Goal: Information Seeking & Learning: Learn about a topic

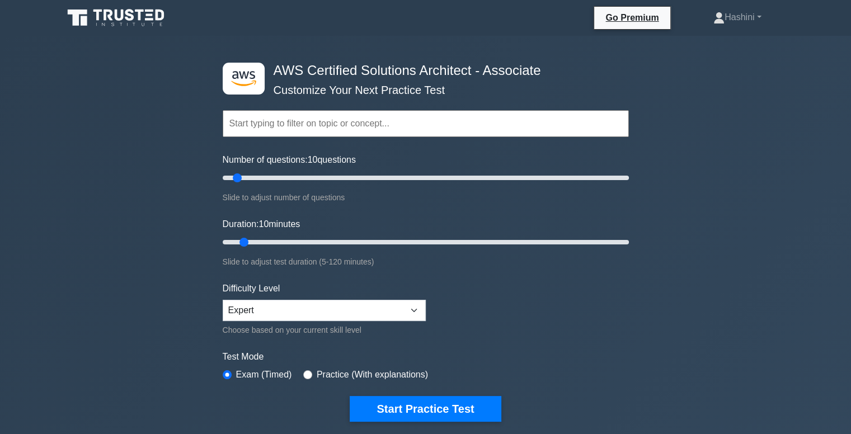
click at [420, 113] on input "text" at bounding box center [426, 123] width 406 height 27
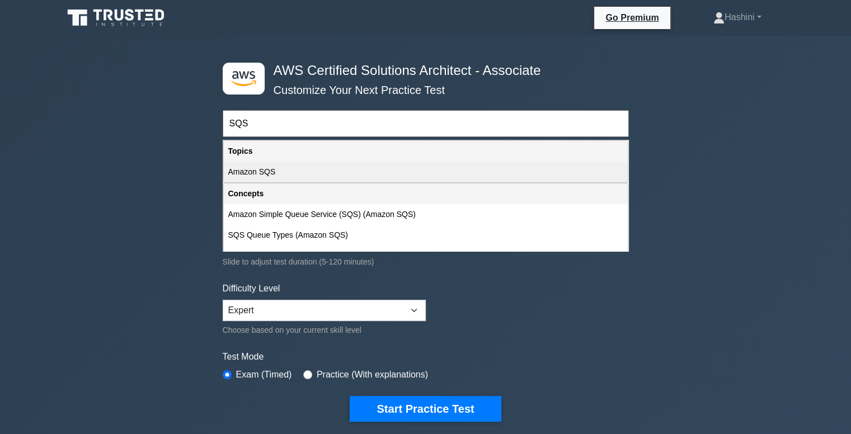
click at [383, 177] on div "Amazon SQS" at bounding box center [426, 172] width 404 height 21
type input "Amazon SQS"
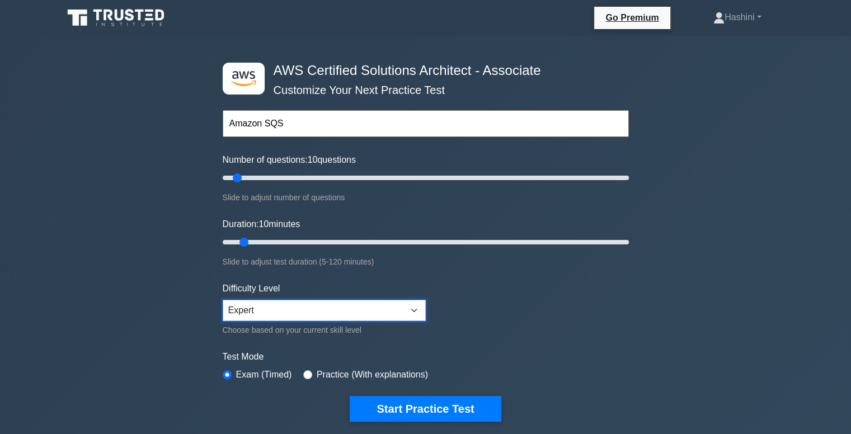
click at [321, 305] on select "Beginner Intermediate Expert" at bounding box center [324, 310] width 203 height 21
select select "beginner"
click at [223, 300] on select "Beginner Intermediate Expert" at bounding box center [324, 310] width 203 height 21
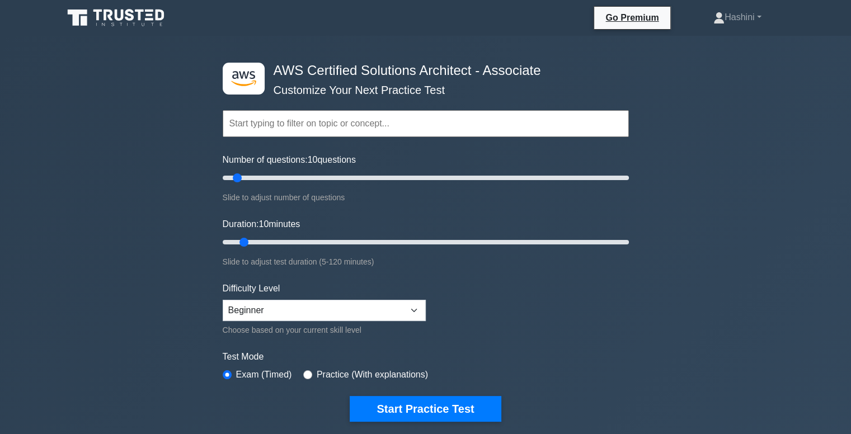
click at [286, 128] on input "text" at bounding box center [426, 123] width 406 height 27
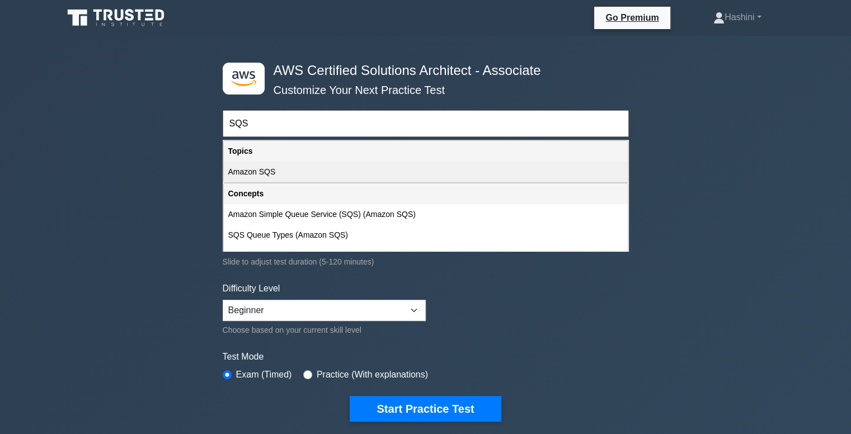
click at [277, 173] on div "Amazon SQS" at bounding box center [426, 172] width 404 height 21
type input "Amazon SQS"
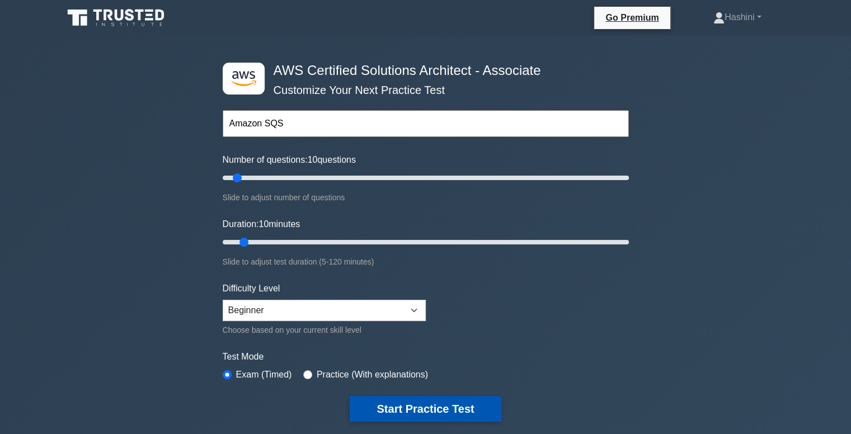
click at [435, 409] on button "Start Practice Test" at bounding box center [425, 409] width 151 height 26
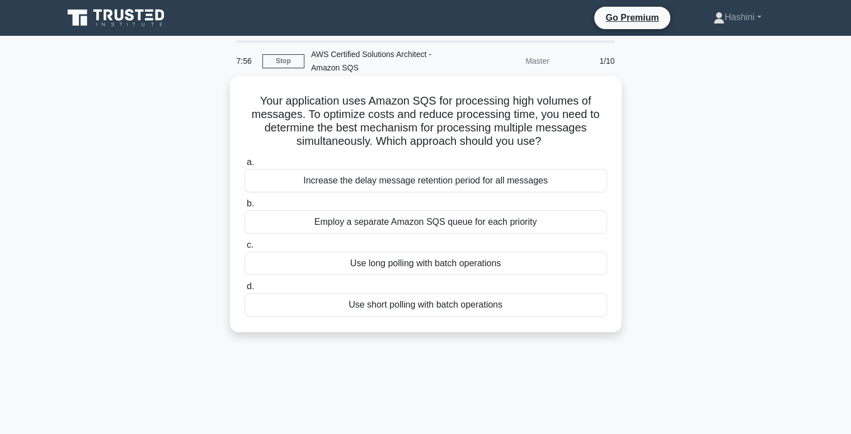
click at [474, 266] on div "Use long polling with batch operations" at bounding box center [425, 263] width 362 height 23
click at [244, 249] on input "c. Use long polling with batch operations" at bounding box center [244, 245] width 0 height 7
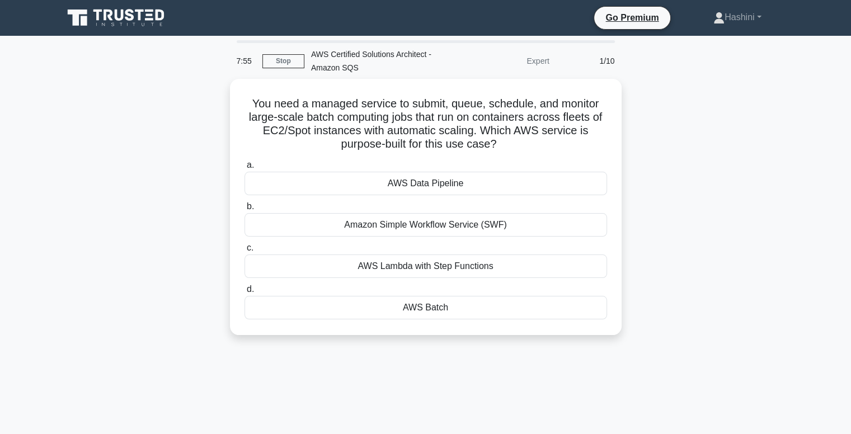
click at [628, 183] on div "You need a managed service to submit, queue, schedule, and monitor large-scale …" at bounding box center [425, 214] width 738 height 270
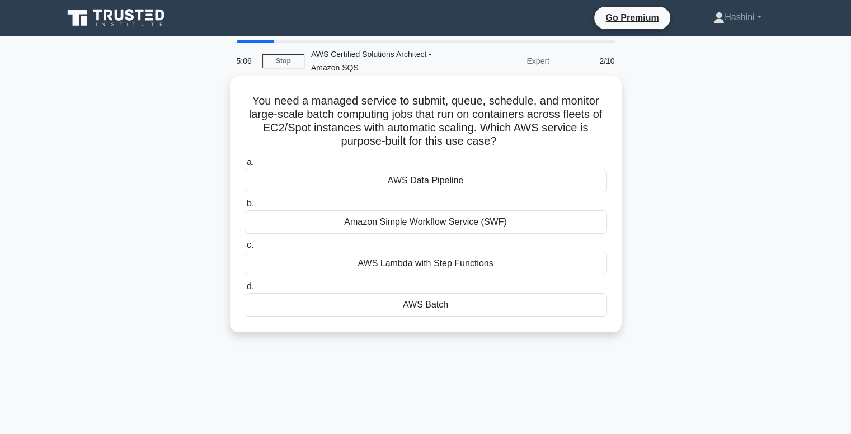
click at [488, 304] on div "AWS Batch" at bounding box center [425, 304] width 362 height 23
click at [244, 290] on input "d. AWS Batch" at bounding box center [244, 286] width 0 height 7
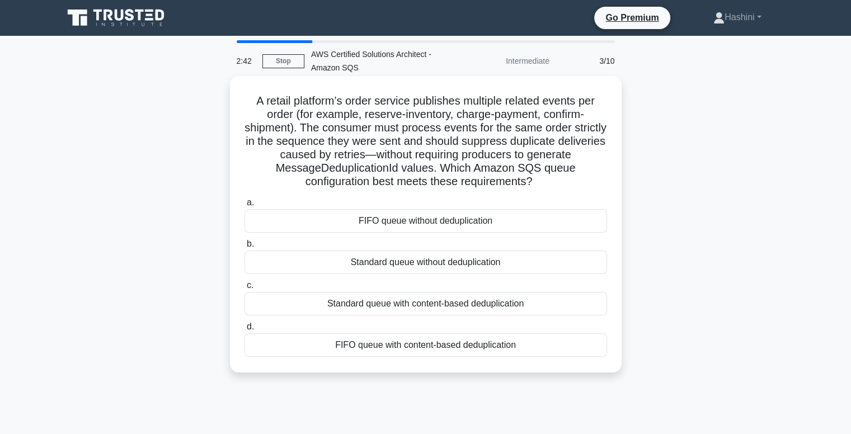
click at [458, 224] on div "FIFO queue without deduplication" at bounding box center [425, 220] width 362 height 23
click at [244, 206] on input "a. FIFO queue without deduplication" at bounding box center [244, 202] width 0 height 7
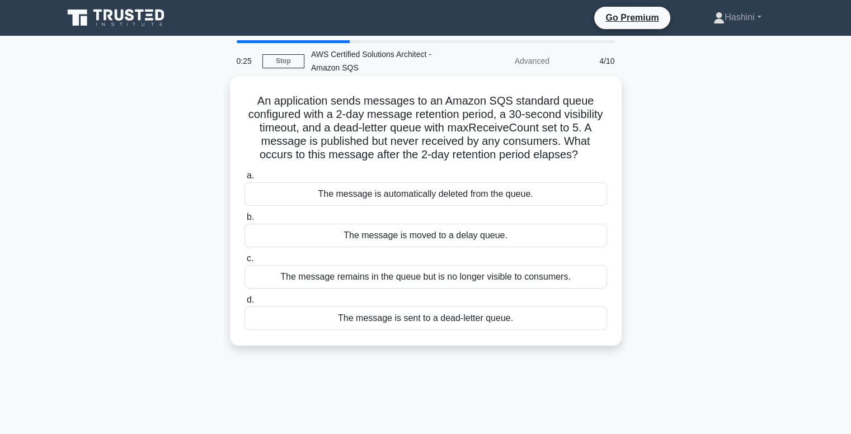
click at [436, 322] on div "The message is sent to a dead-letter queue." at bounding box center [425, 318] width 362 height 23
click at [244, 304] on input "d. The message is sent to a dead-letter queue." at bounding box center [244, 299] width 0 height 7
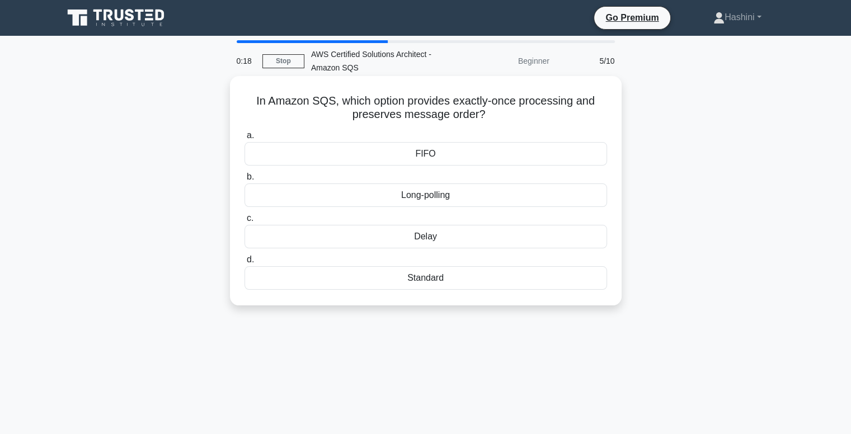
click at [491, 154] on div "FIFO" at bounding box center [425, 153] width 362 height 23
click at [244, 139] on input "a. FIFO" at bounding box center [244, 135] width 0 height 7
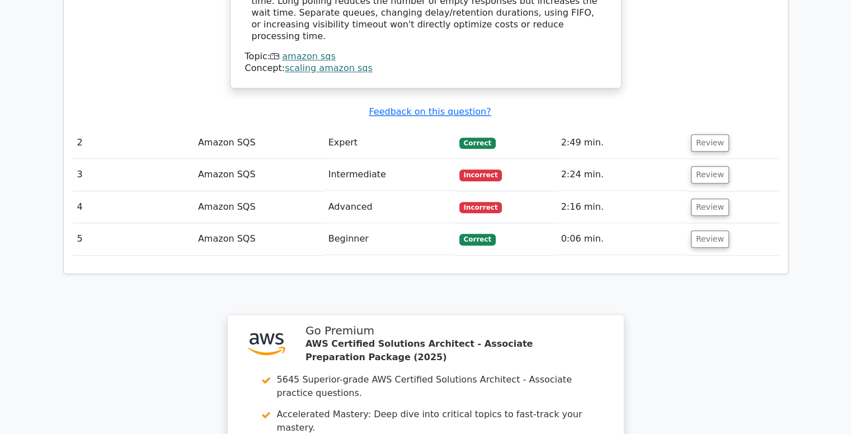
scroll to position [1222, 0]
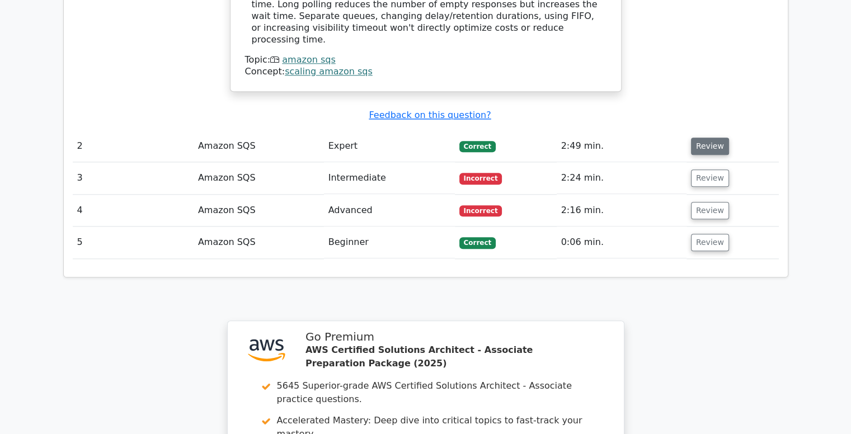
click at [700, 138] on button "Review" at bounding box center [710, 146] width 38 height 17
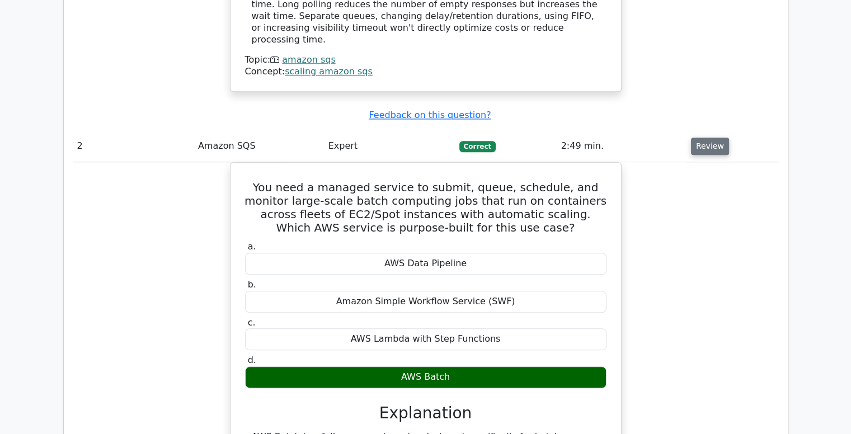
click at [700, 138] on button "Review" at bounding box center [710, 146] width 38 height 17
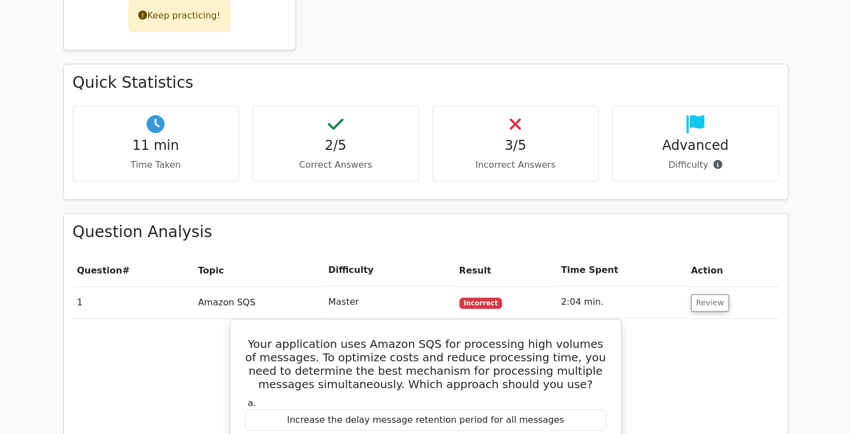
scroll to position [616, 0]
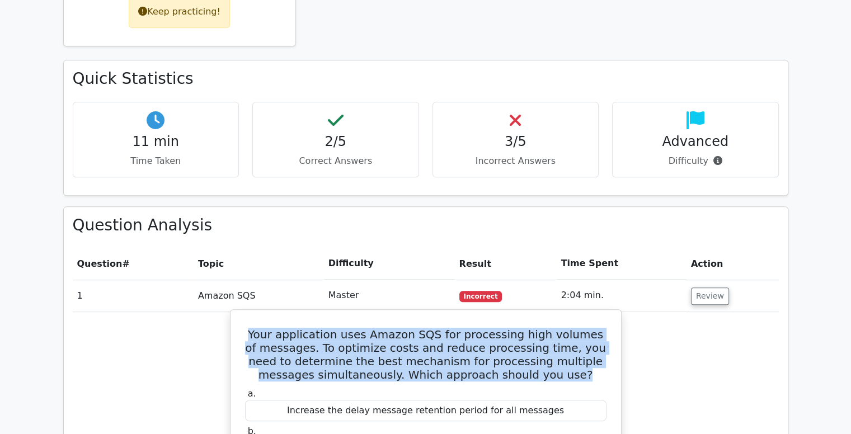
drag, startPoint x: 259, startPoint y: 278, endPoint x: 578, endPoint y: 321, distance: 321.7
click at [578, 328] on h5 "Your application uses Amazon SQS for processing high volumes of messages. To op…" at bounding box center [426, 355] width 364 height 54
copy h5 "Your application uses Amazon SQS for processing high volumes of messages. To op…"
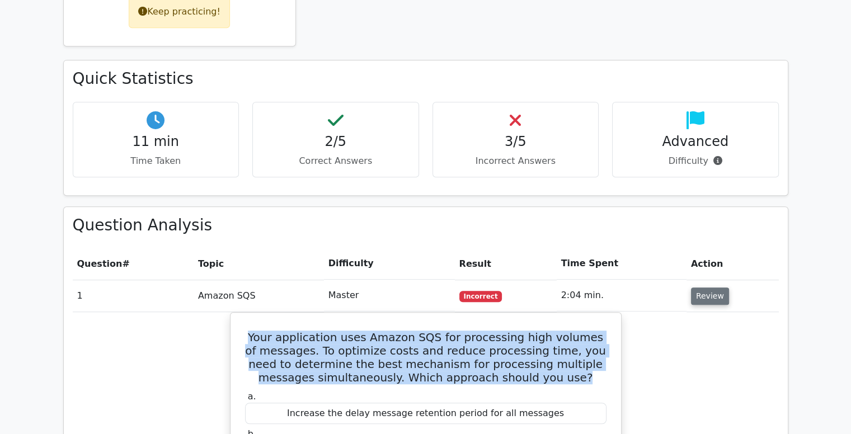
click at [710, 288] on button "Review" at bounding box center [710, 296] width 38 height 17
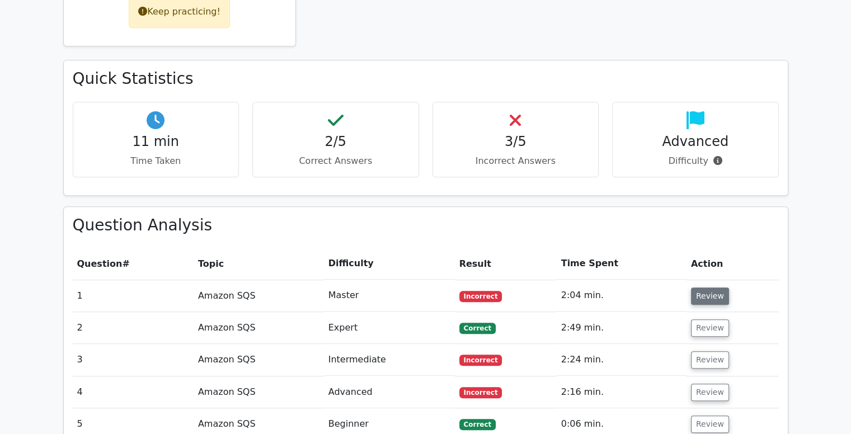
click at [701, 288] on button "Review" at bounding box center [710, 296] width 38 height 17
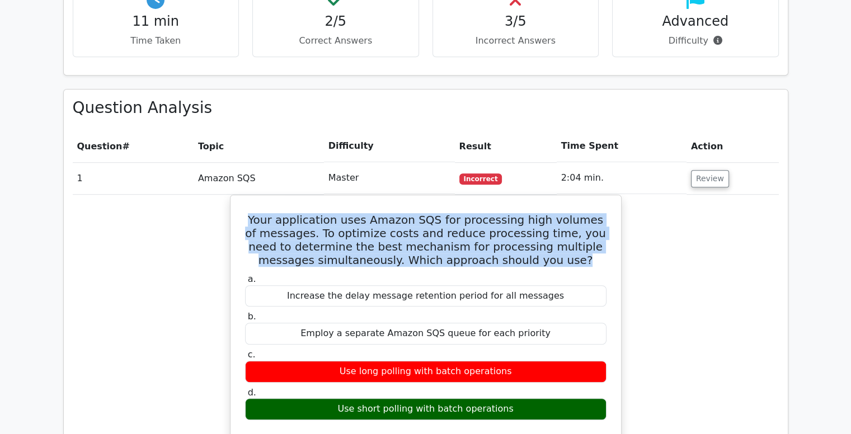
scroll to position [760, 0]
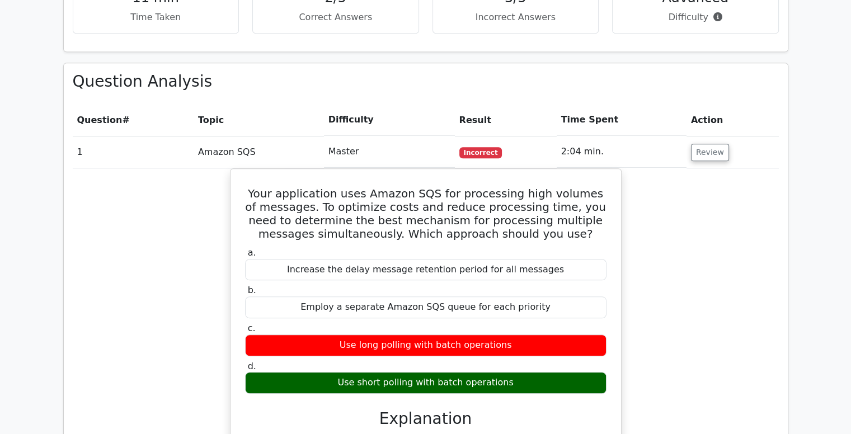
click at [736, 295] on div "Your application uses Amazon SQS for processing high volumes of messages. To op…" at bounding box center [426, 367] width 706 height 398
click at [709, 144] on button "Review" at bounding box center [710, 152] width 38 height 17
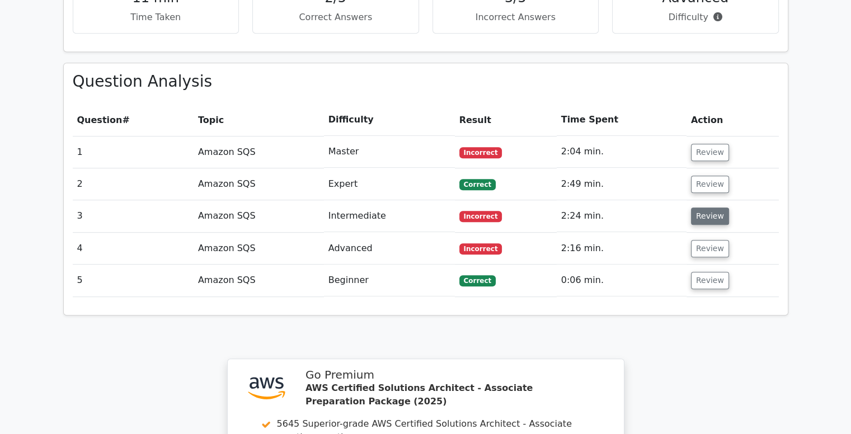
click at [701, 208] on button "Review" at bounding box center [710, 216] width 38 height 17
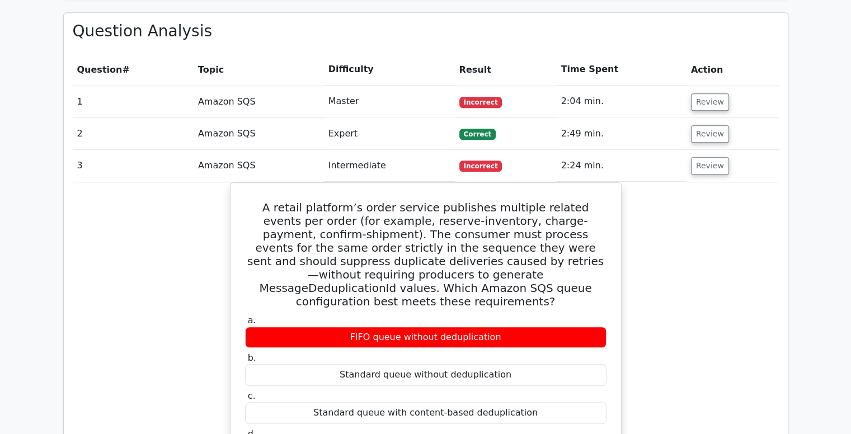
scroll to position [818, 0]
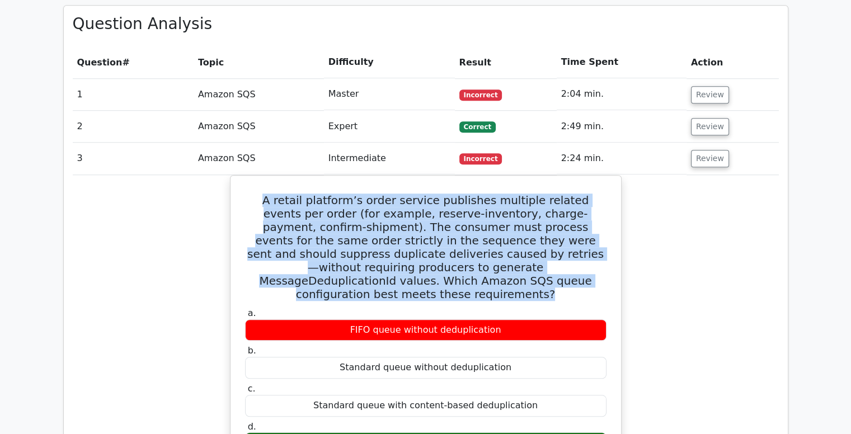
drag, startPoint x: 542, startPoint y: 221, endPoint x: 222, endPoint y: 134, distance: 332.0
click at [222, 175] on div "A retail platform’s order service publishes multiple related events per order (…" at bounding box center [426, 428] width 706 height 507
copy h5 "A retail platform’s order service publishes multiple related events per order (…"
click at [703, 150] on button "Review" at bounding box center [710, 158] width 38 height 17
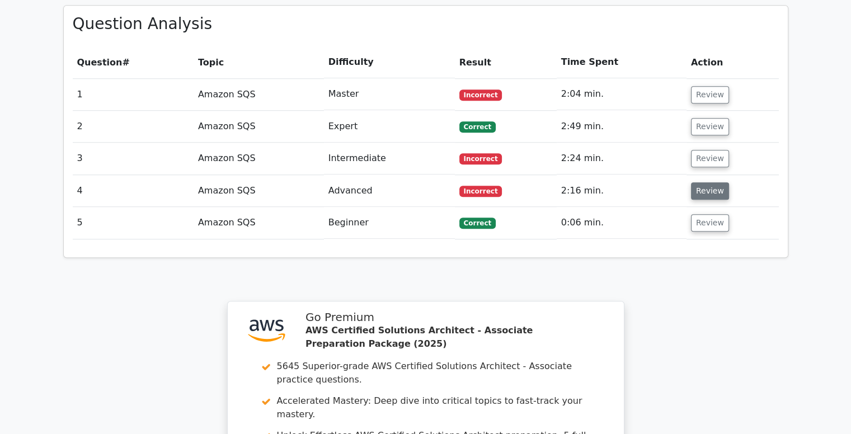
click at [709, 182] on button "Review" at bounding box center [710, 190] width 38 height 17
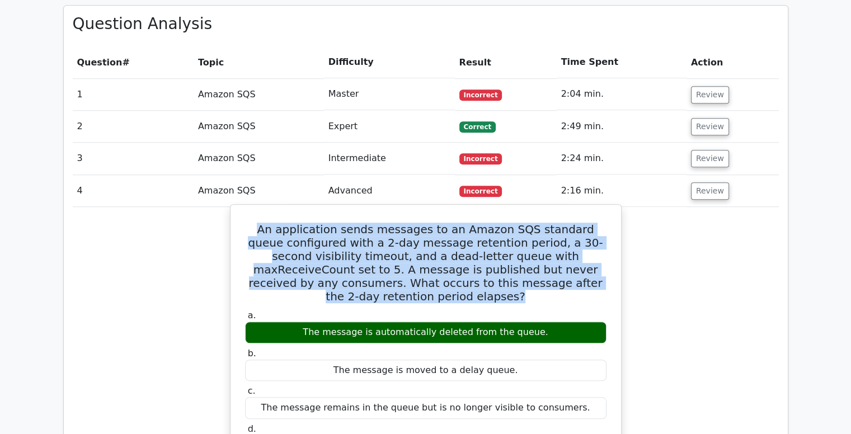
drag, startPoint x: 259, startPoint y: 172, endPoint x: 605, endPoint y: 229, distance: 350.3
click at [605, 229] on h5 "An application sends messages to an Amazon SQS standard queue configured with a…" at bounding box center [426, 263] width 364 height 81
copy h5 "An application sends messages to an Amazon SQS standard queue configured with a…"
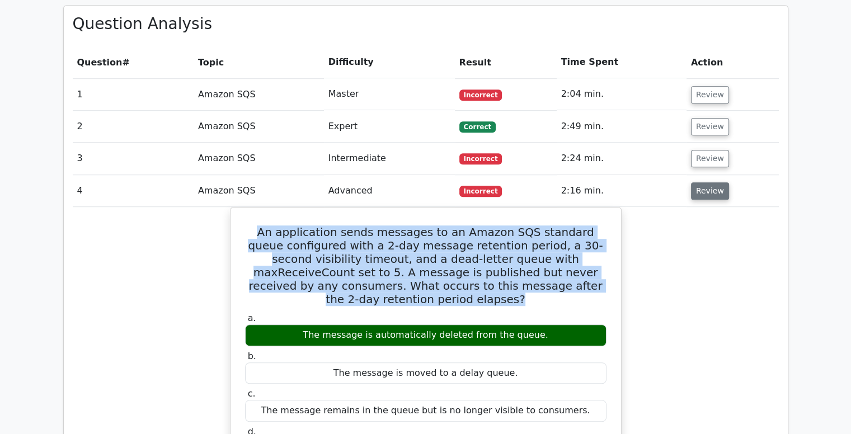
click at [705, 182] on button "Review" at bounding box center [710, 190] width 38 height 17
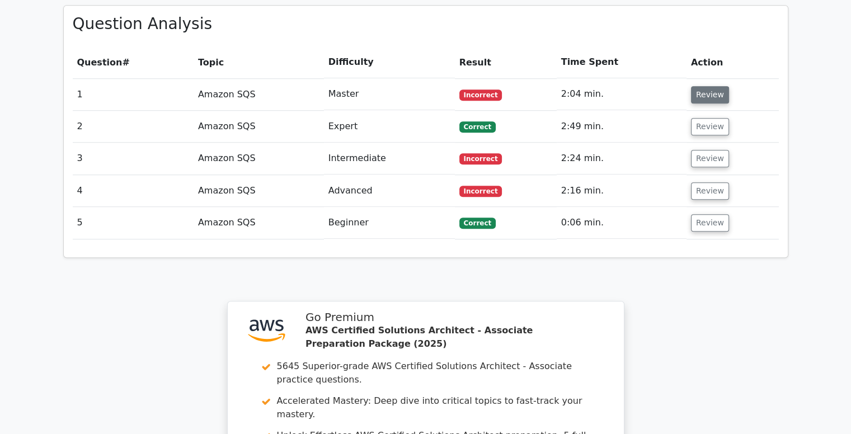
click at [707, 86] on button "Review" at bounding box center [710, 94] width 38 height 17
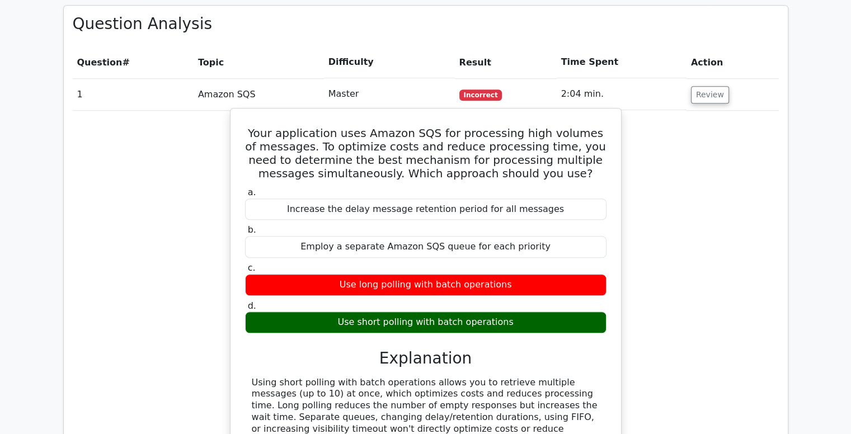
click at [366, 274] on div "Use long polling with batch operations" at bounding box center [425, 285] width 361 height 22
drag, startPoint x: 348, startPoint y: 229, endPoint x: 415, endPoint y: 234, distance: 67.3
click at [415, 274] on div "Use long polling with batch operations" at bounding box center [425, 285] width 361 height 22
copy div "Use long polling"
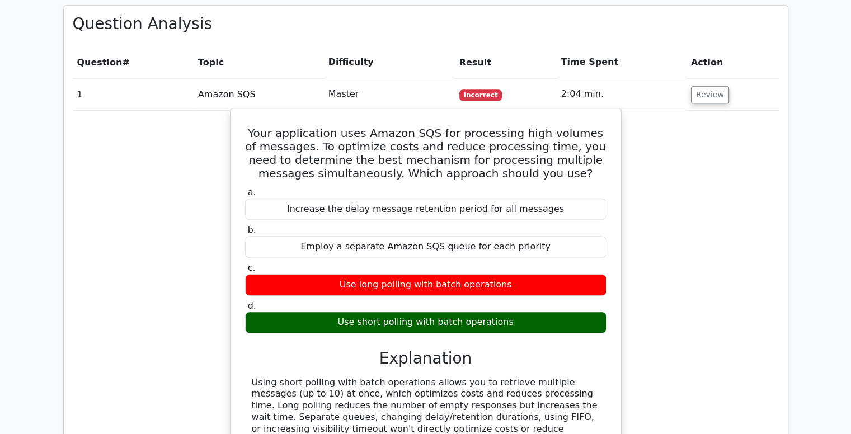
click at [486, 377] on div "Using short polling with batch operations allows you to retrieve multiple messa…" at bounding box center [426, 412] width 348 height 70
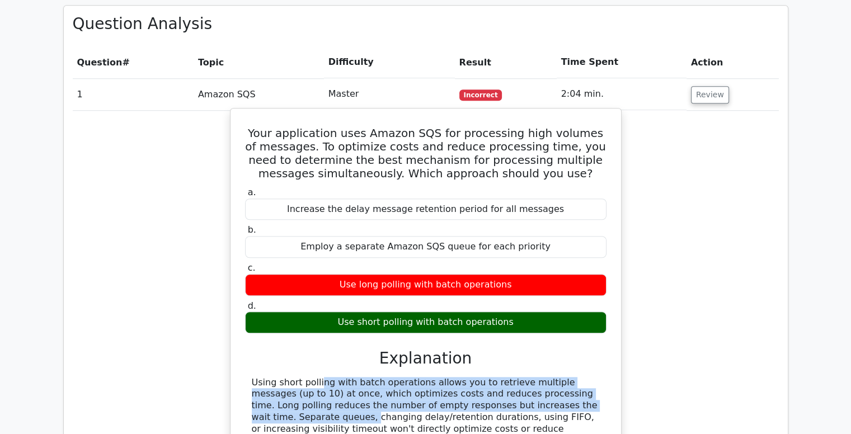
drag, startPoint x: 253, startPoint y: 326, endPoint x: 491, endPoint y: 348, distance: 238.2
click at [491, 377] on div "Using short polling with batch operations allows you to retrieve multiple messa…" at bounding box center [426, 412] width 348 height 70
copy div "Using short polling with batch operations allows you to retrieve multiple messa…"
